Goal: Task Accomplishment & Management: Use online tool/utility

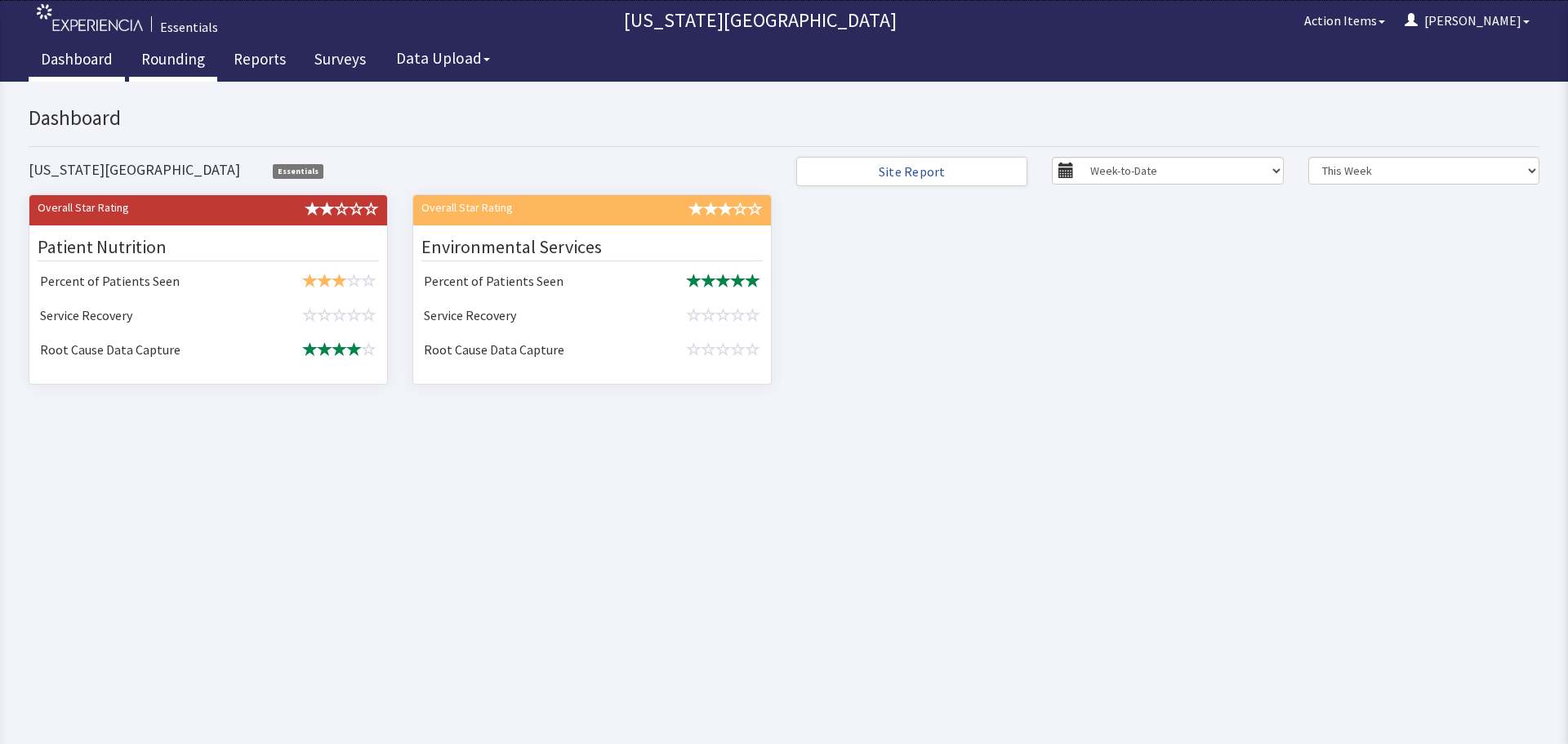
click at [172, 62] on link "Rounding" at bounding box center [172, 61] width 89 height 41
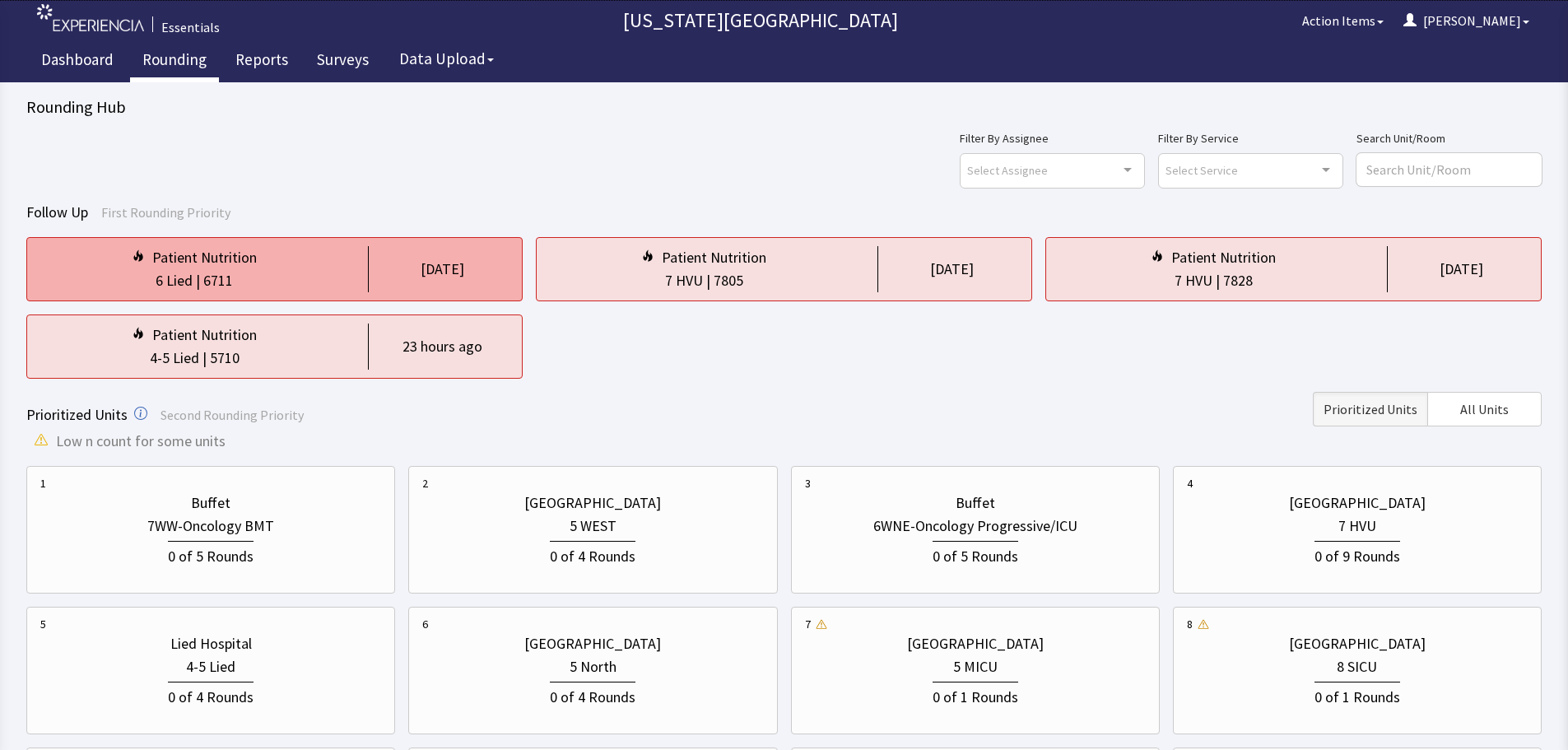
click at [386, 271] on div "[DATE]" at bounding box center [438, 269] width 140 height 46
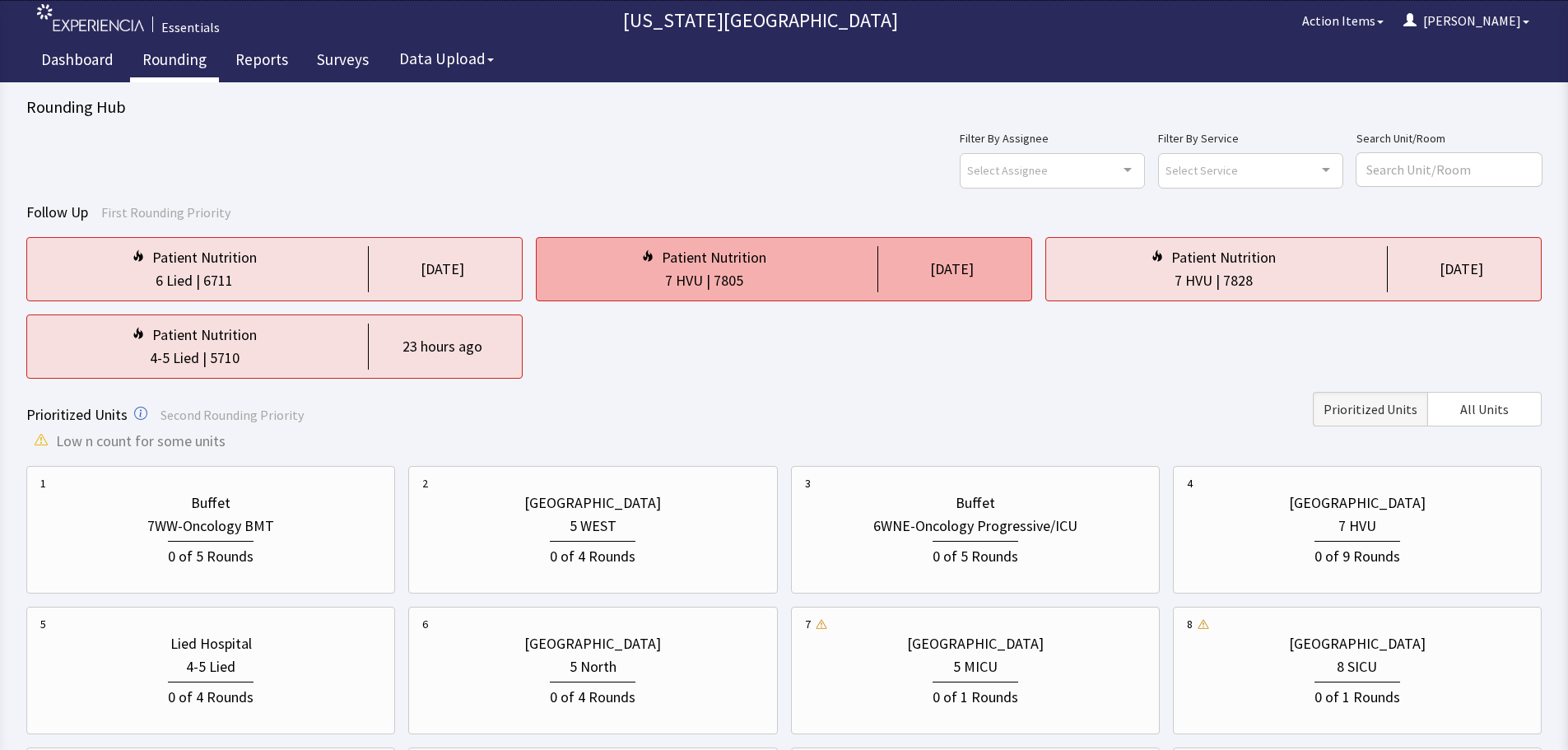
click at [752, 286] on div "7 HVU | 7805" at bounding box center [704, 280] width 308 height 23
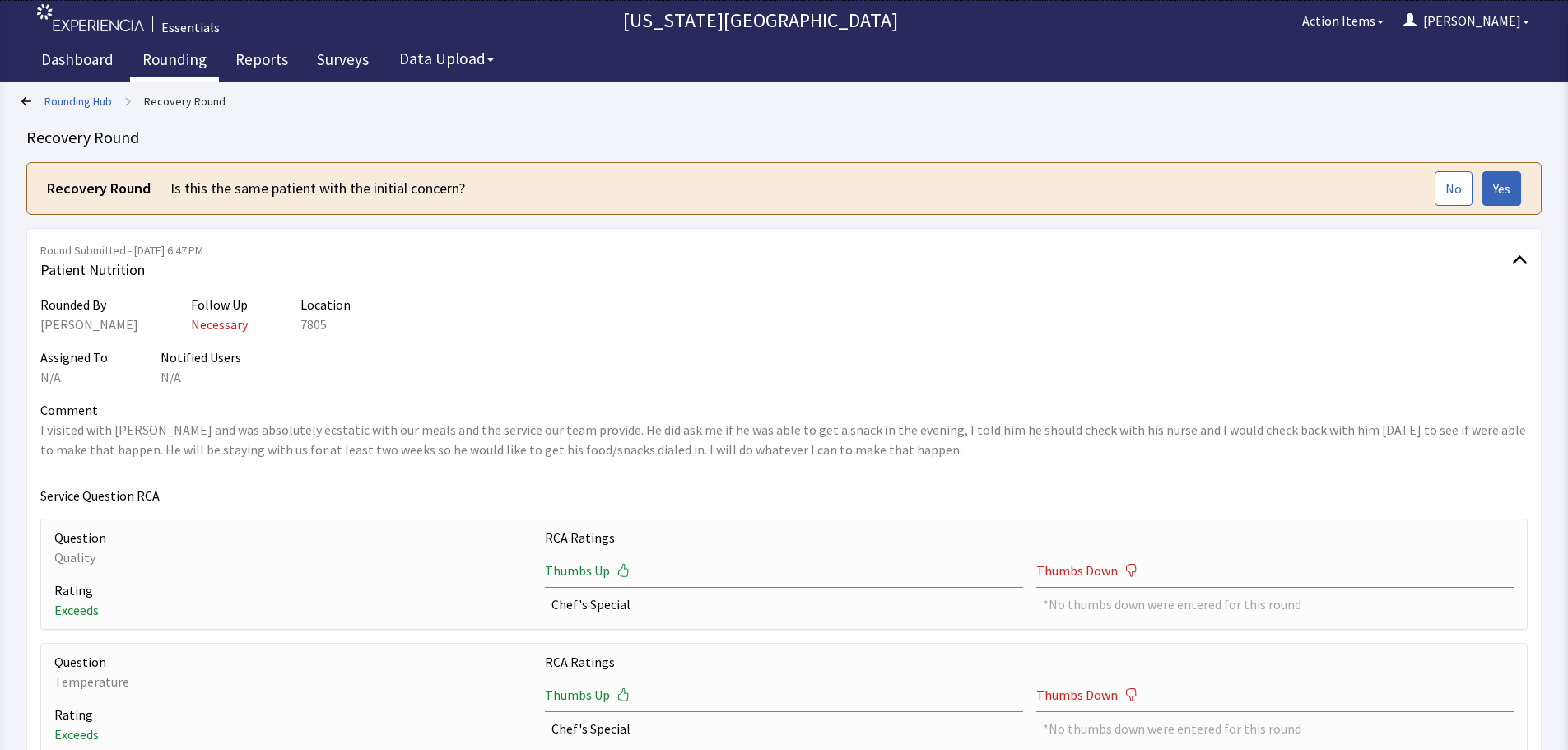
click at [187, 54] on link "Rounding" at bounding box center [174, 62] width 89 height 41
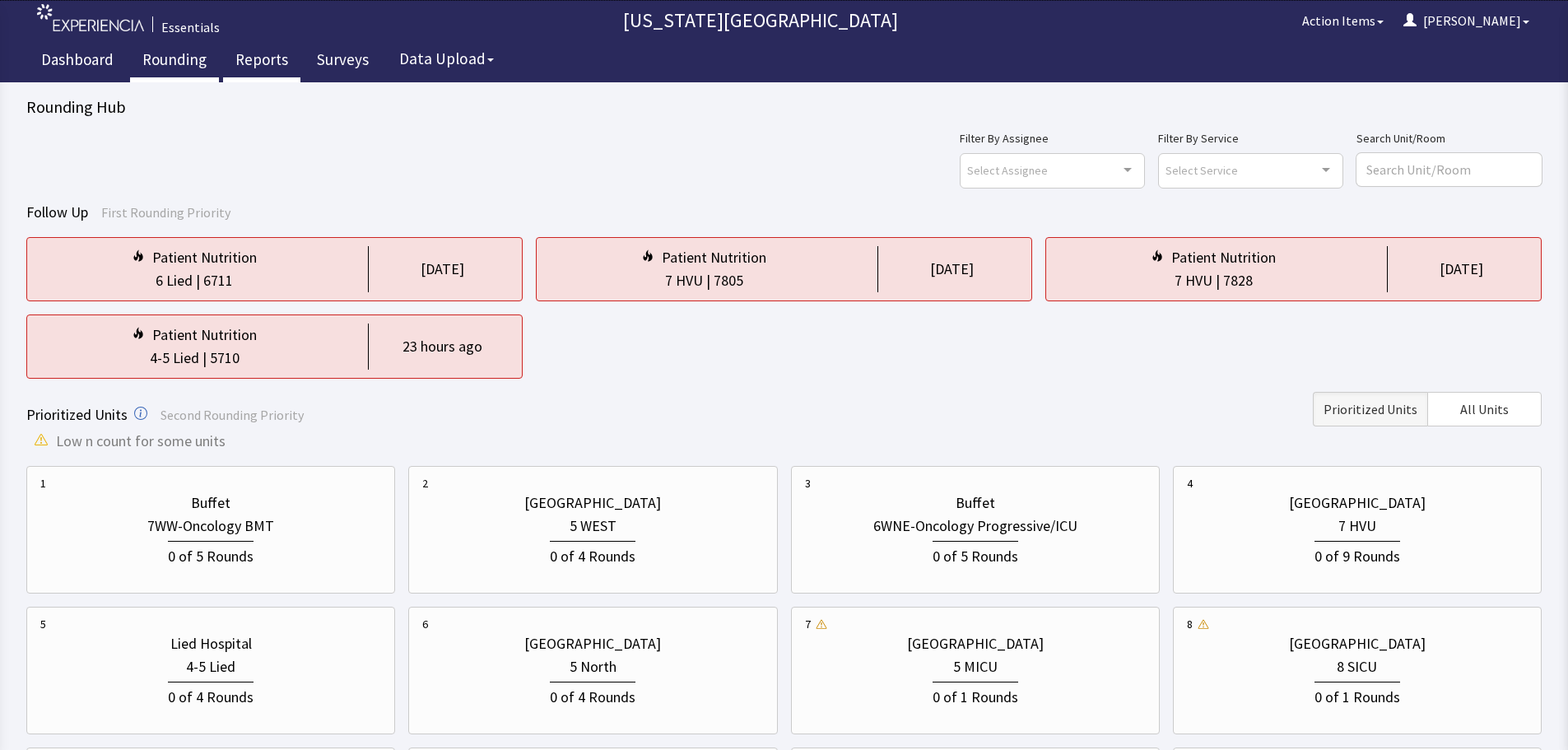
click at [268, 66] on link "Reports" at bounding box center [261, 62] width 78 height 41
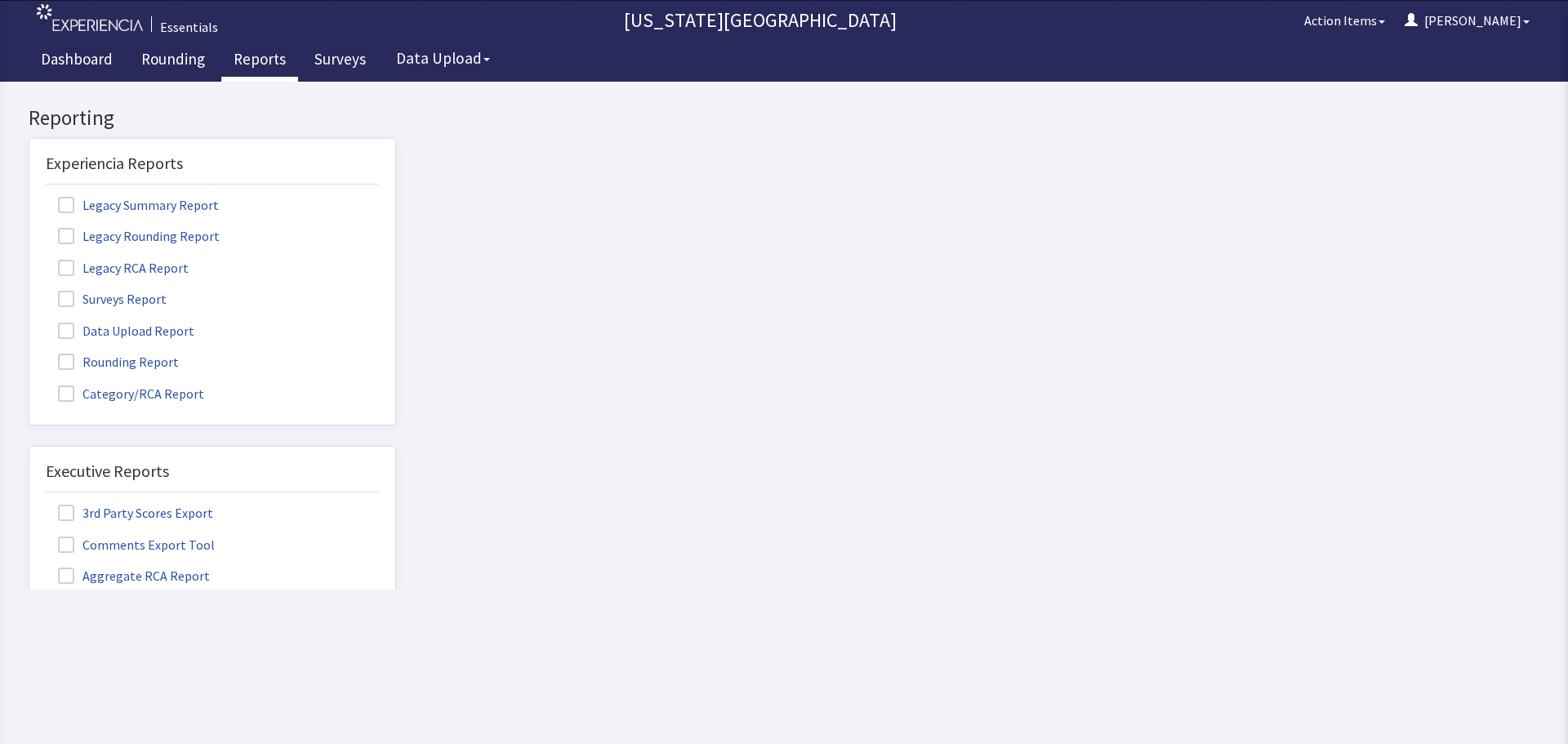
click at [63, 198] on span at bounding box center [66, 205] width 17 height 17
click at [29, 196] on input "Legacy Summary Report" at bounding box center [29, 196] width 0 height 0
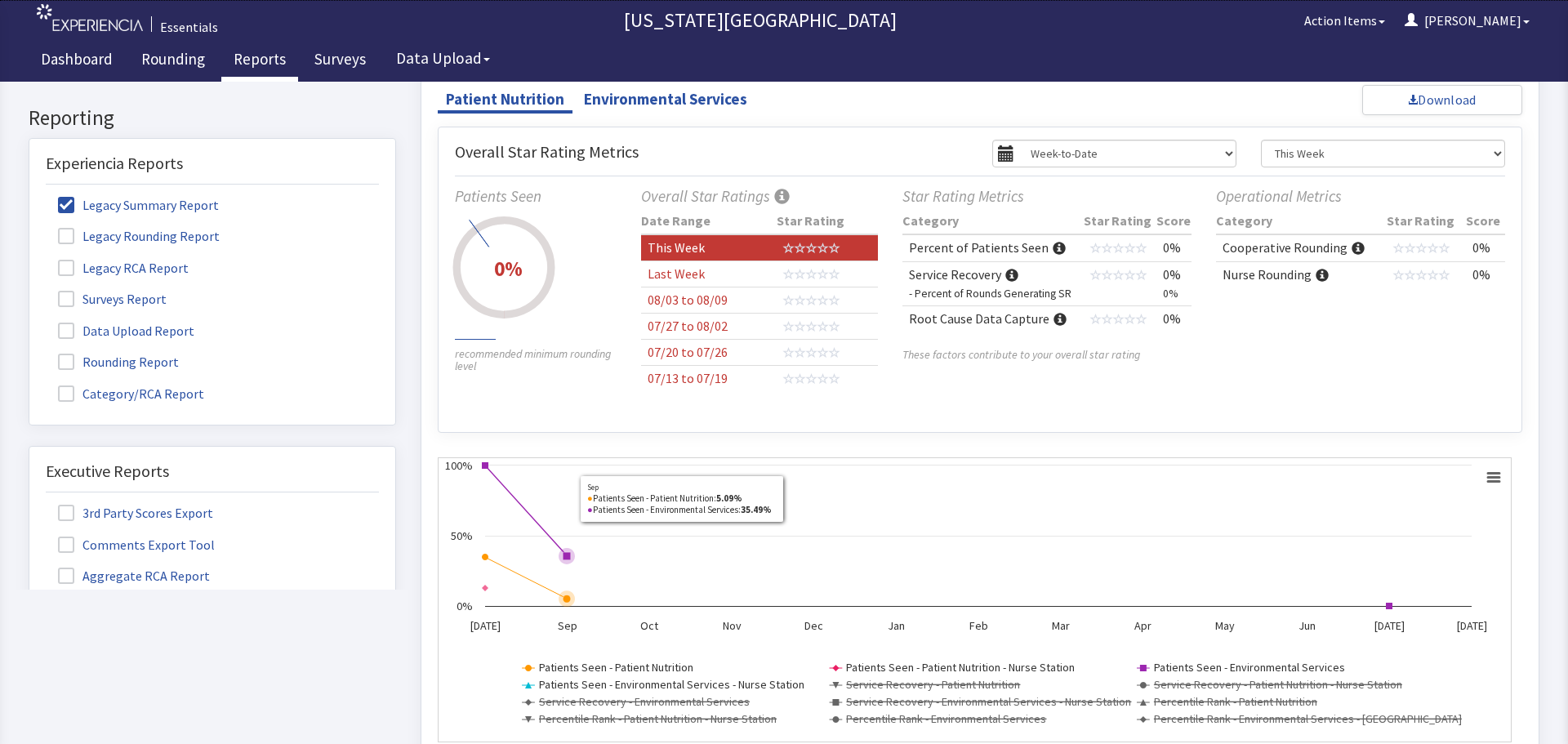
scroll to position [164, 0]
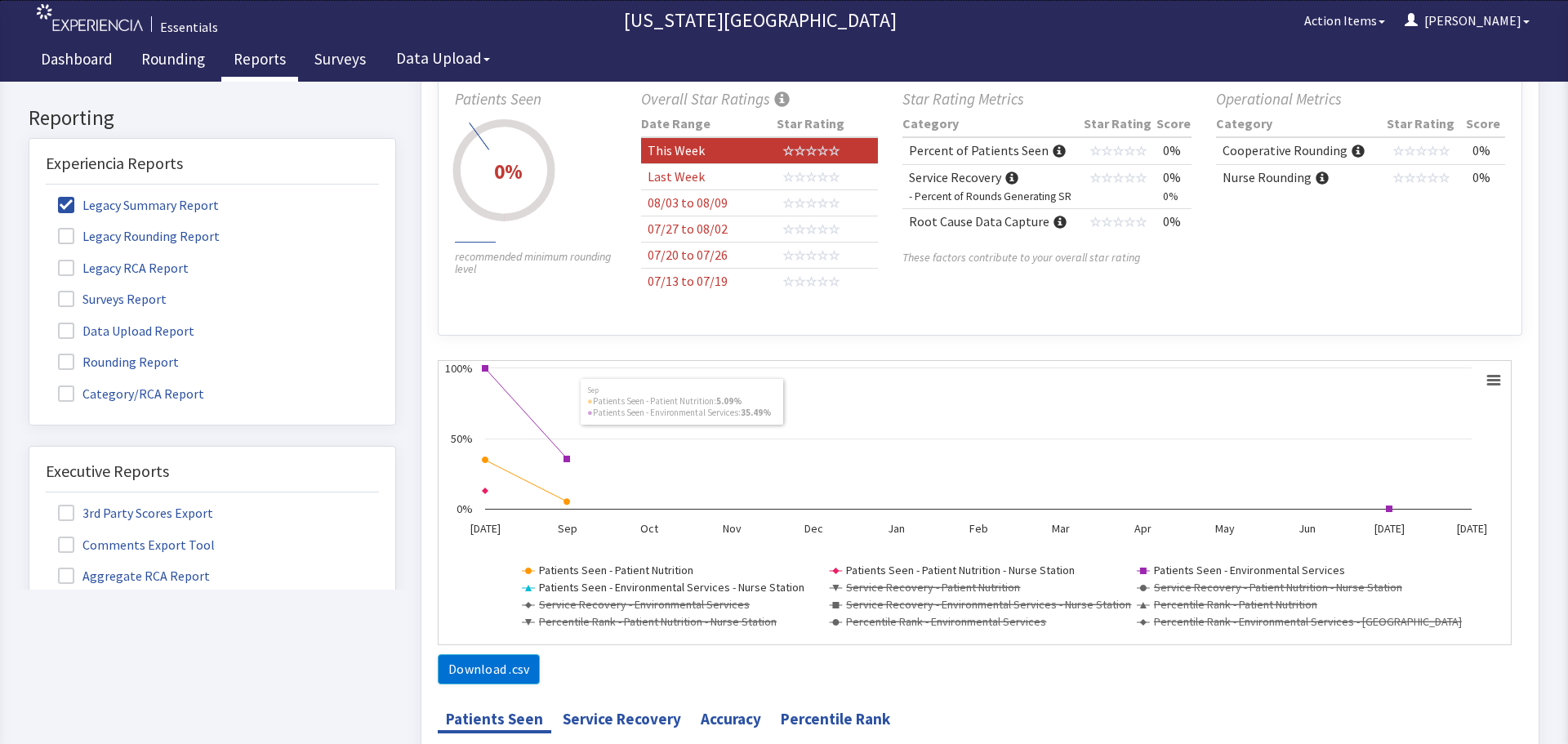
click at [67, 205] on span at bounding box center [66, 205] width 17 height 17
click at [29, 196] on input "Legacy Summary Report" at bounding box center [29, 196] width 0 height 0
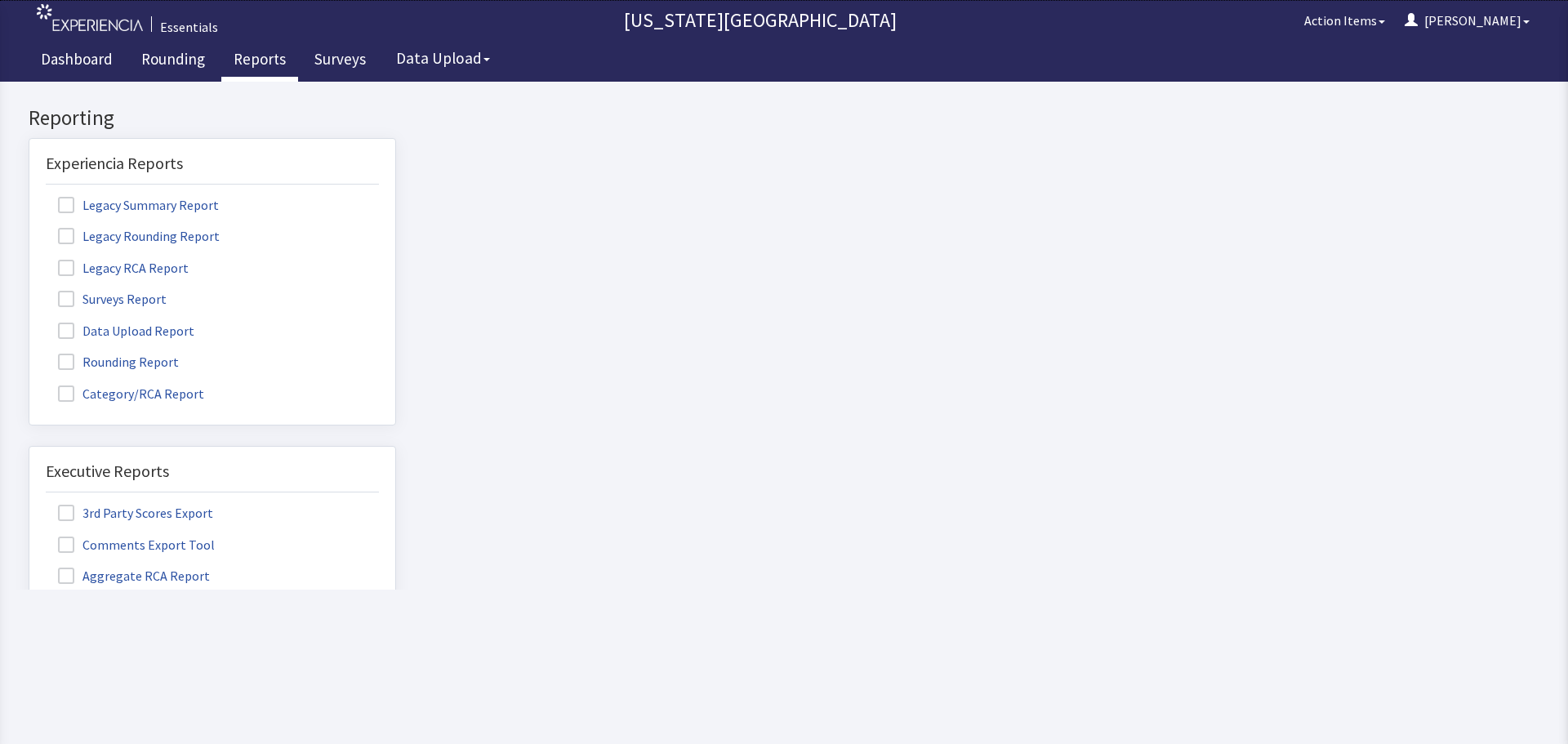
scroll to position [0, 0]
click at [63, 298] on span at bounding box center [66, 299] width 17 height 17
click at [29, 290] on input "Surveys Report" at bounding box center [29, 290] width 0 height 0
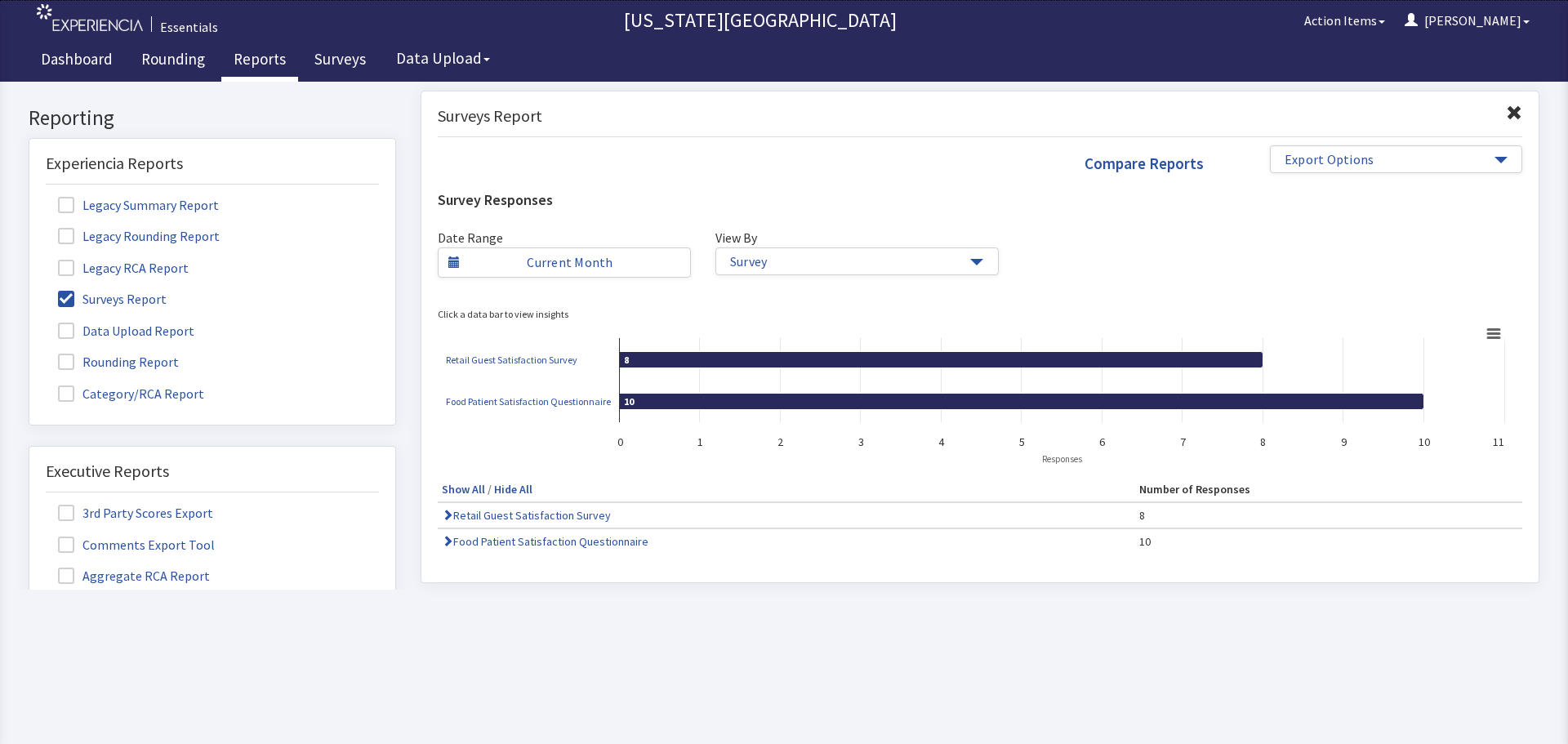
click at [60, 300] on span at bounding box center [66, 299] width 17 height 17
click at [29, 290] on input "Surveys Report" at bounding box center [29, 290] width 0 height 0
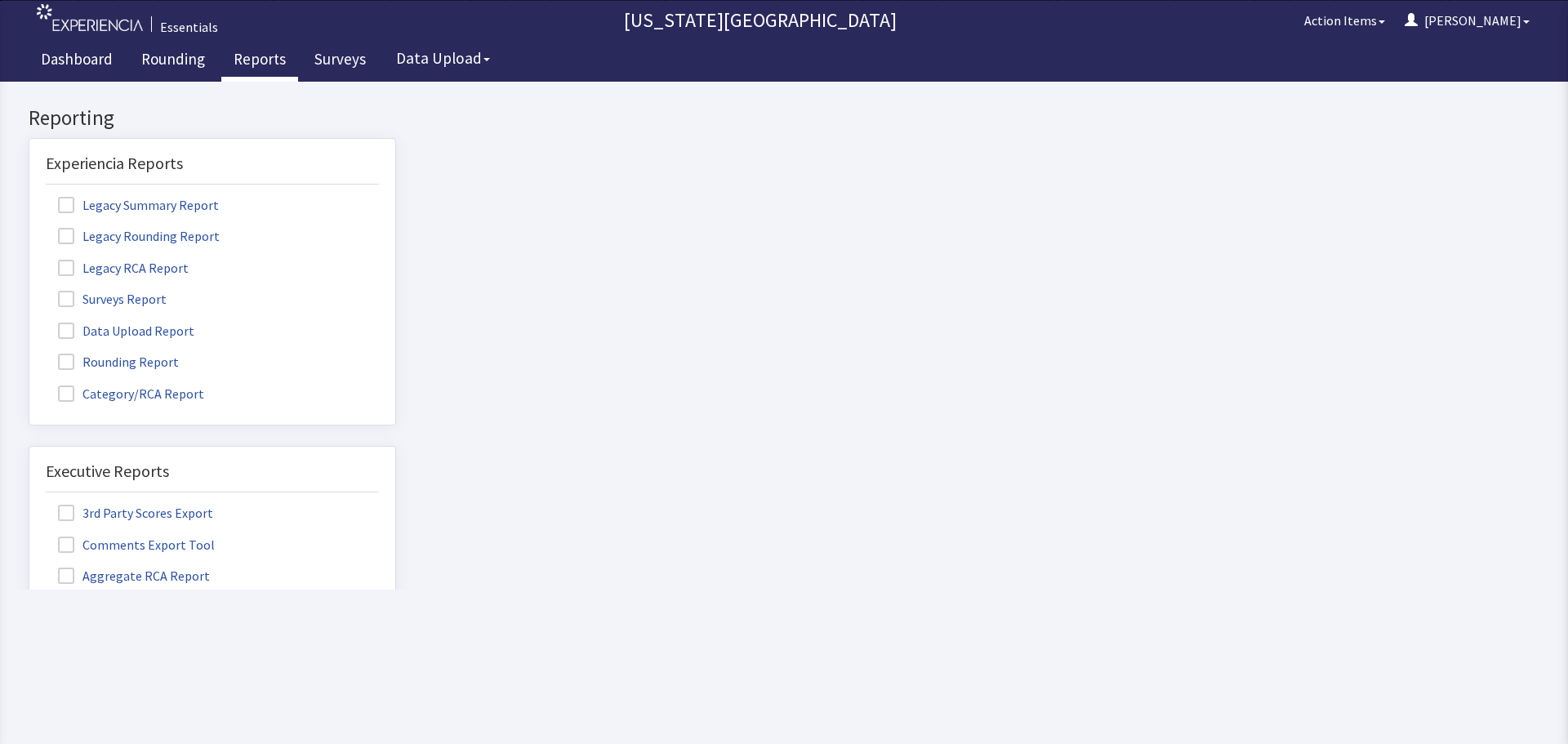
click at [62, 335] on span at bounding box center [66, 330] width 17 height 17
click at [29, 321] on input "Data Upload Report" at bounding box center [29, 321] width 0 height 0
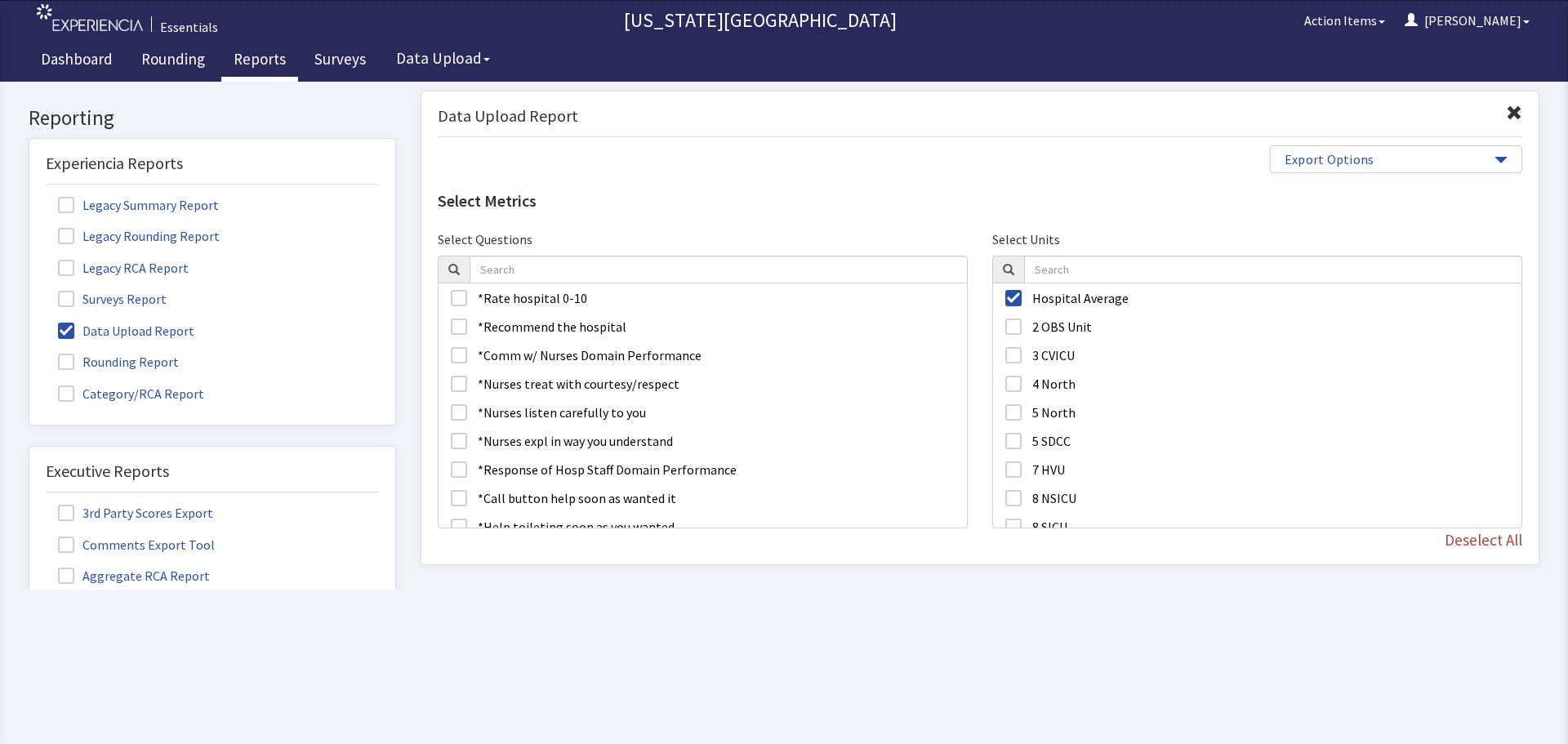
click at [68, 352] on label "Rounding Report" at bounding box center [120, 361] width 149 height 21
click at [29, 353] on input "Rounding Report" at bounding box center [29, 353] width 0 height 0
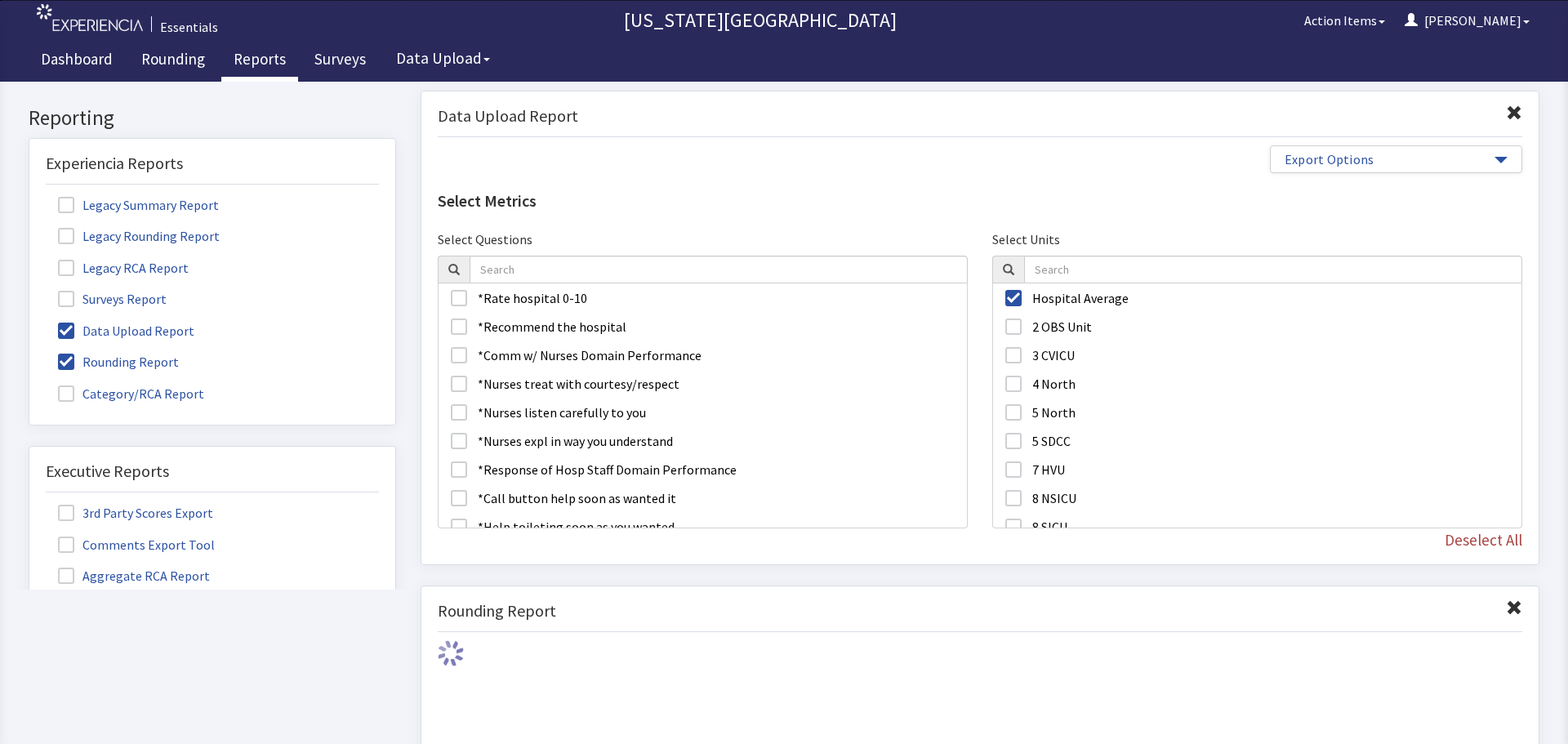
click at [63, 328] on span at bounding box center [66, 330] width 17 height 17
click at [29, 321] on input "Data Upload Report" at bounding box center [29, 321] width 0 height 0
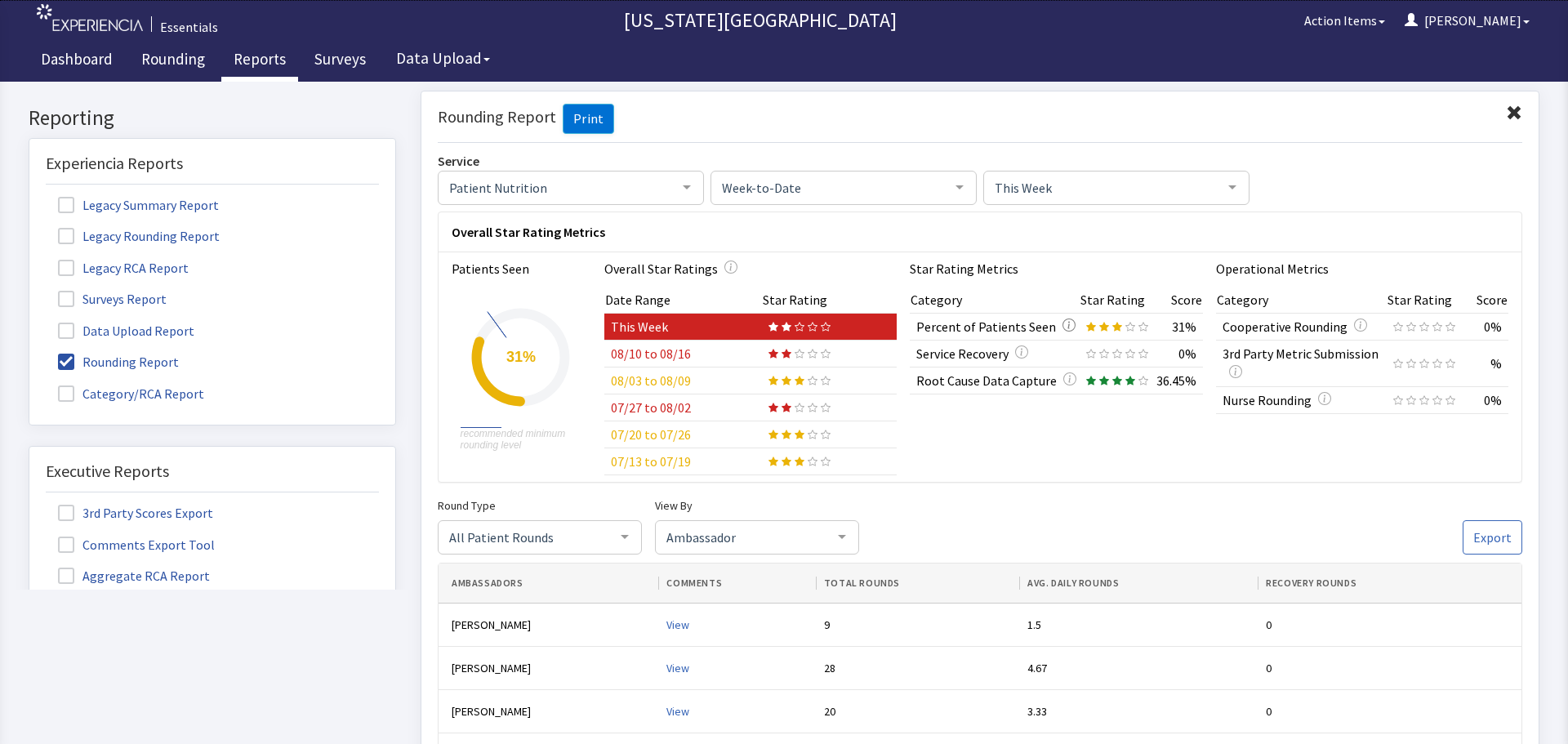
click at [1063, 322] on icon "button" at bounding box center [1068, 323] width 13 height 13
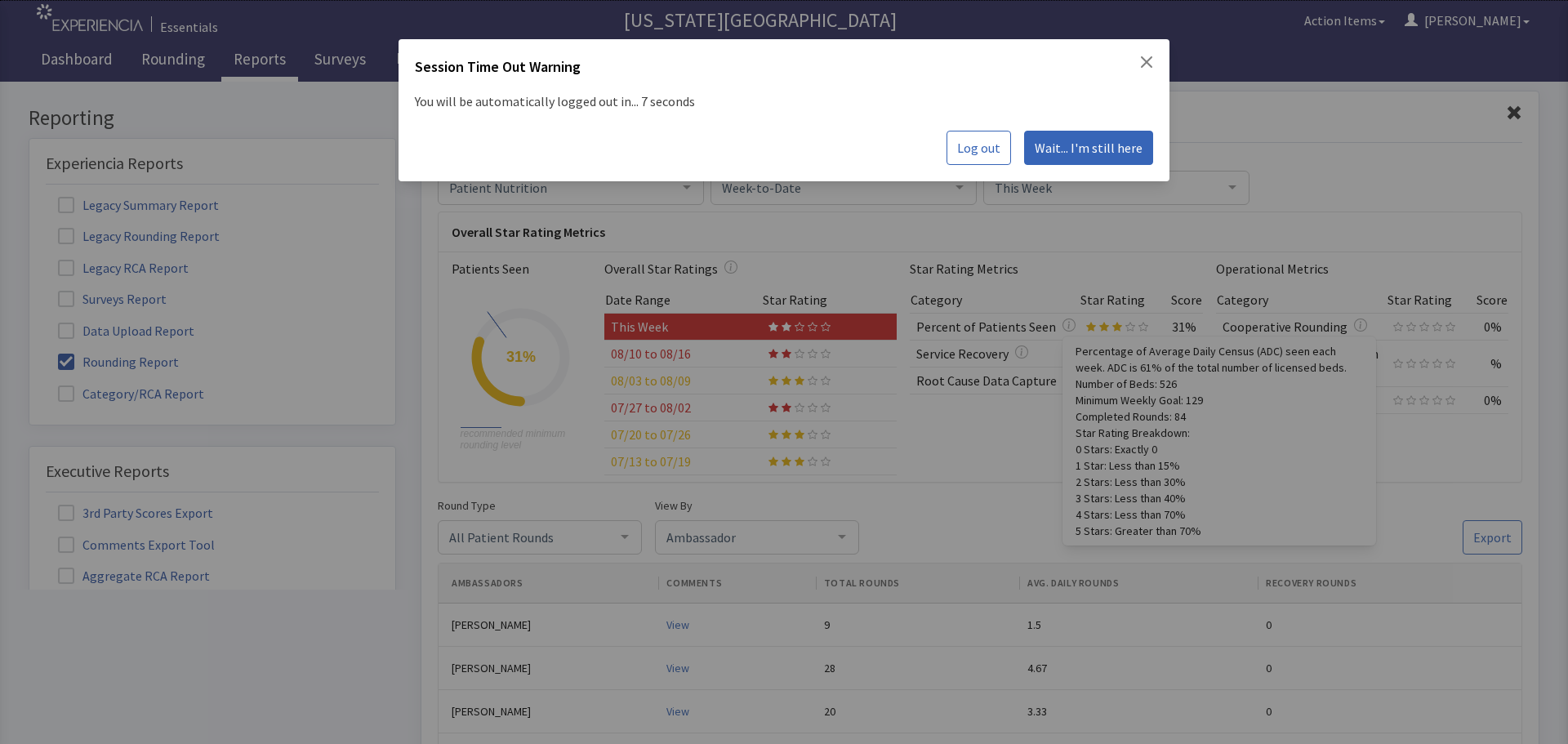
drag, startPoint x: 1104, startPoint y: 144, endPoint x: 1115, endPoint y: 129, distance: 18.6
click at [1104, 144] on span "Wait... I'm still here" at bounding box center [1088, 148] width 108 height 19
